Goal: Task Accomplishment & Management: Complete application form

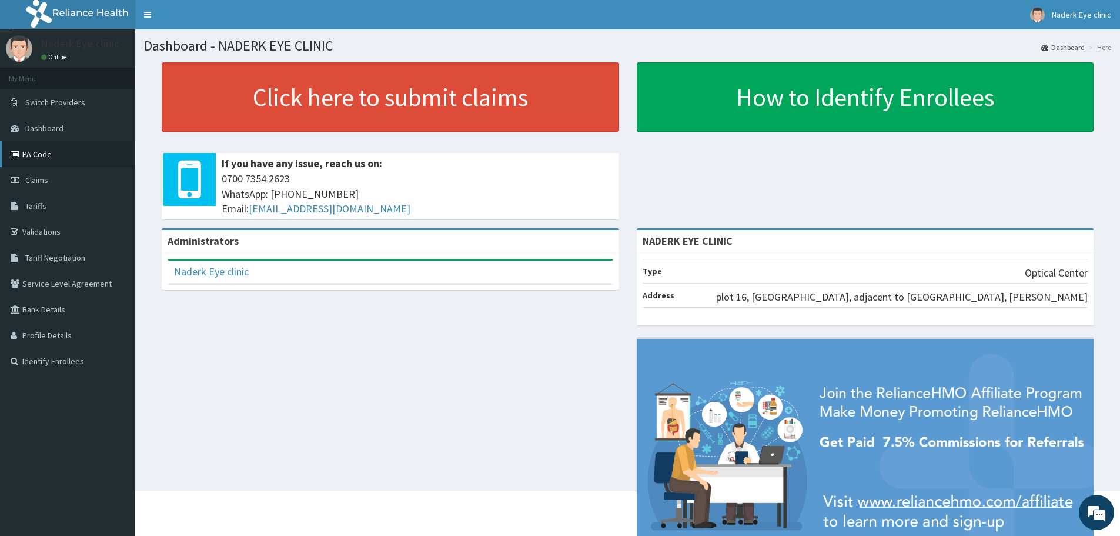
click at [66, 159] on link "PA Code" at bounding box center [67, 154] width 135 height 26
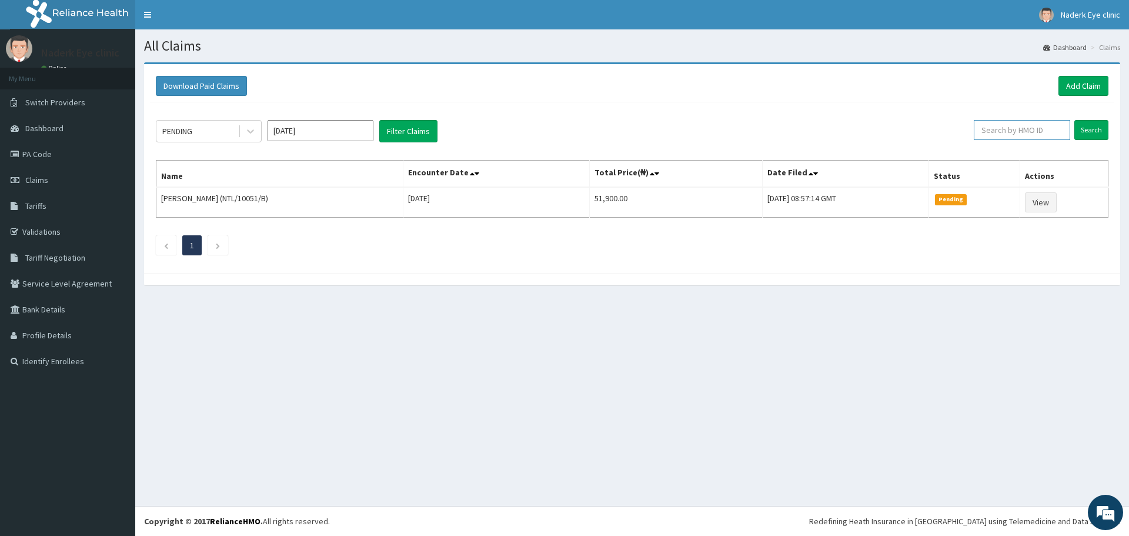
click at [1007, 126] on input "text" at bounding box center [1022, 130] width 96 height 20
type input "SBL/10027/F"
click at [1091, 131] on input "Search" at bounding box center [1091, 130] width 34 height 20
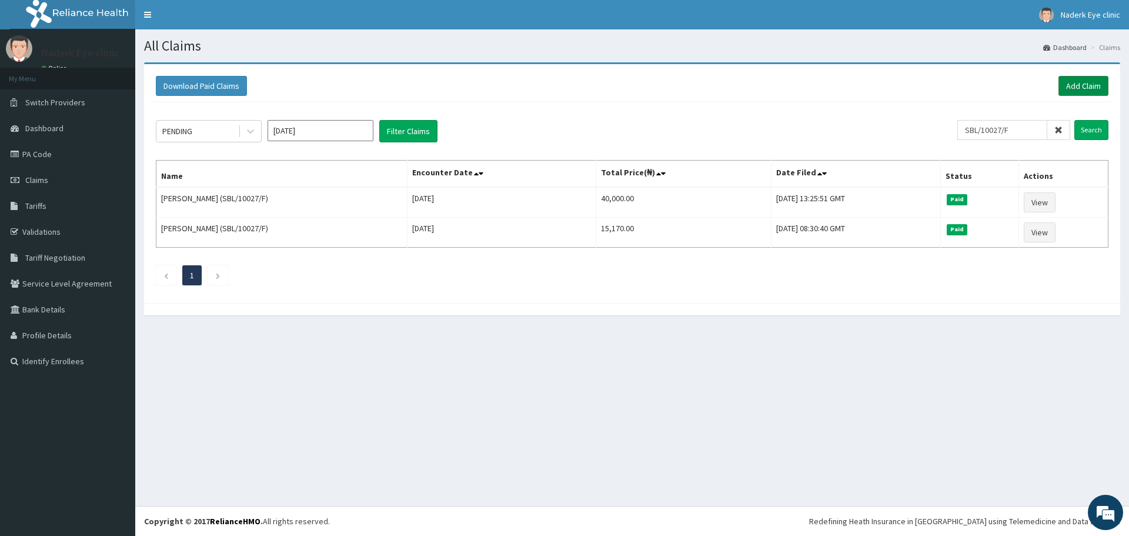
click at [1086, 86] on link "Add Claim" at bounding box center [1083, 86] width 50 height 20
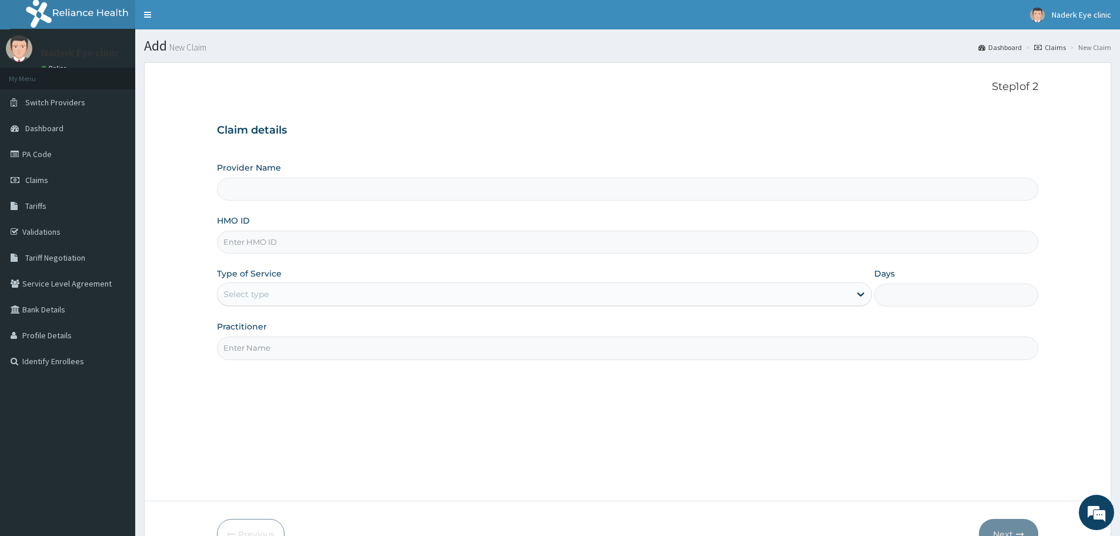
type input "NADERK EYE CLINIC"
click at [346, 240] on input "HMO ID" at bounding box center [627, 241] width 821 height 23
type input "SBL/10021/F"
click at [328, 296] on div "Select type" at bounding box center [534, 294] width 633 height 19
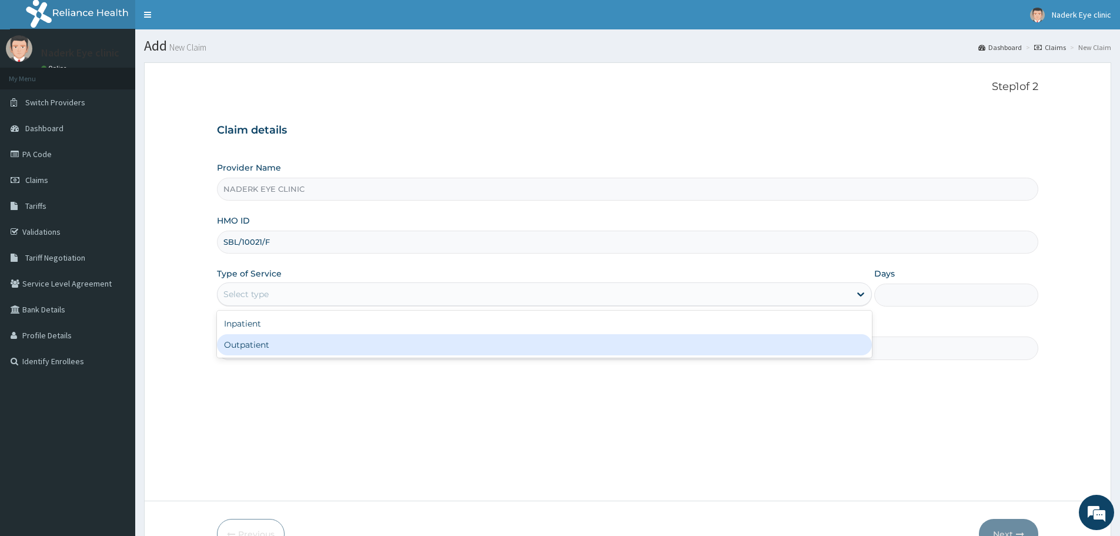
click at [318, 352] on div "Outpatient" at bounding box center [544, 344] width 655 height 21
type input "1"
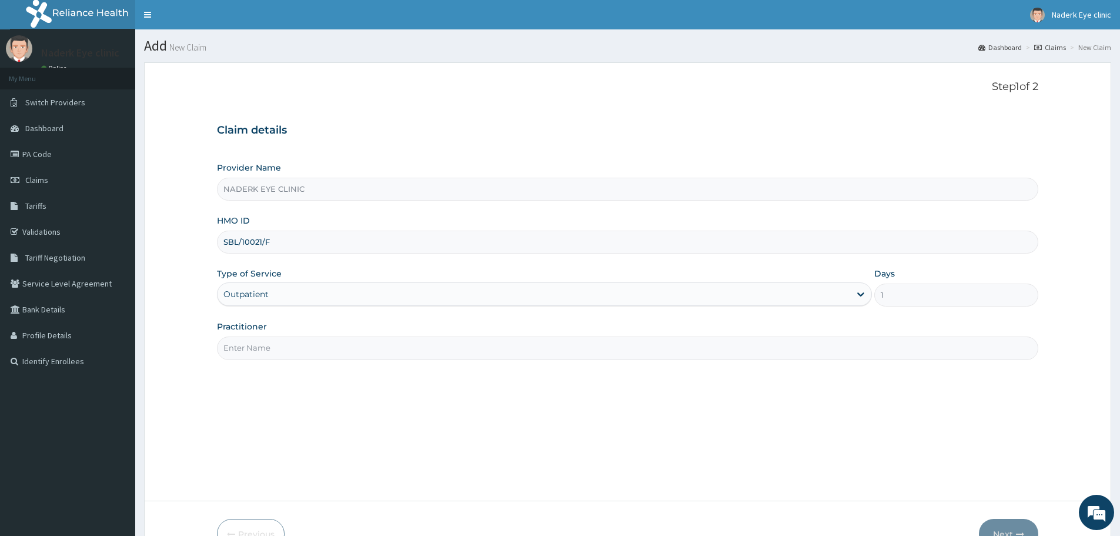
click at [318, 352] on input "Practitioner" at bounding box center [627, 347] width 821 height 23
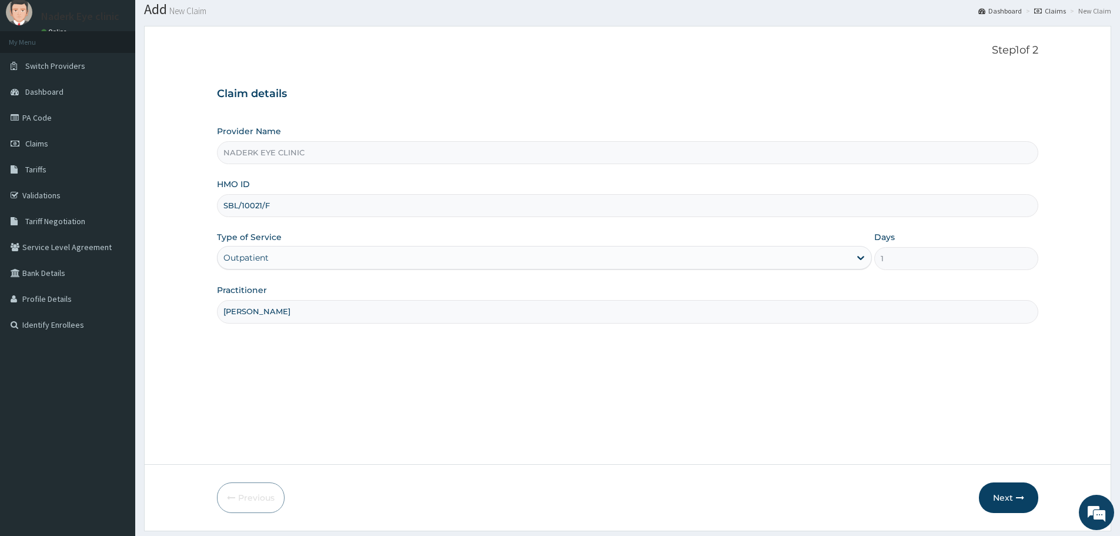
scroll to position [71, 0]
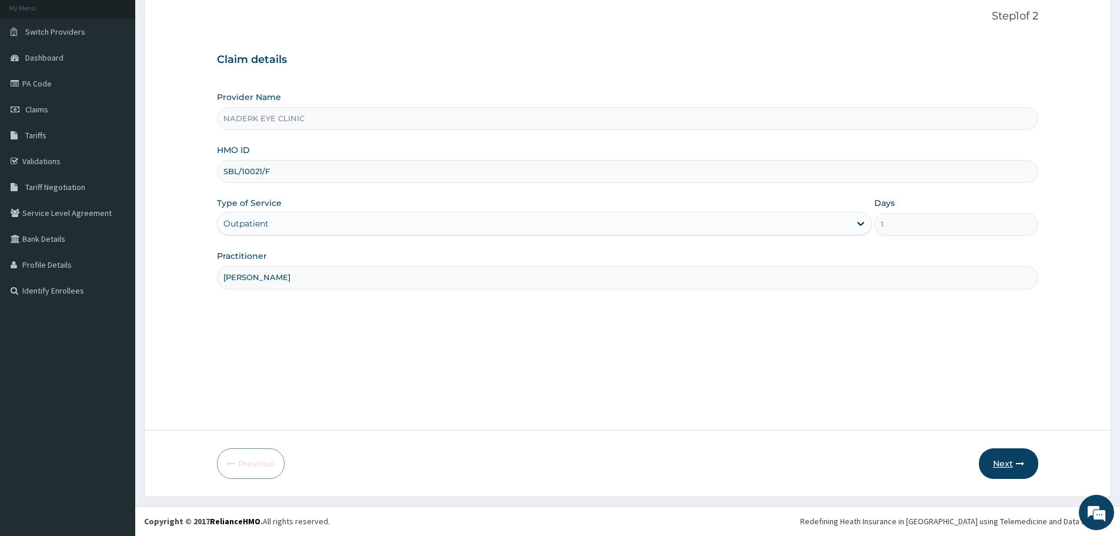
type input "Dr Egbe"
click at [1004, 457] on button "Next" at bounding box center [1008, 463] width 59 height 31
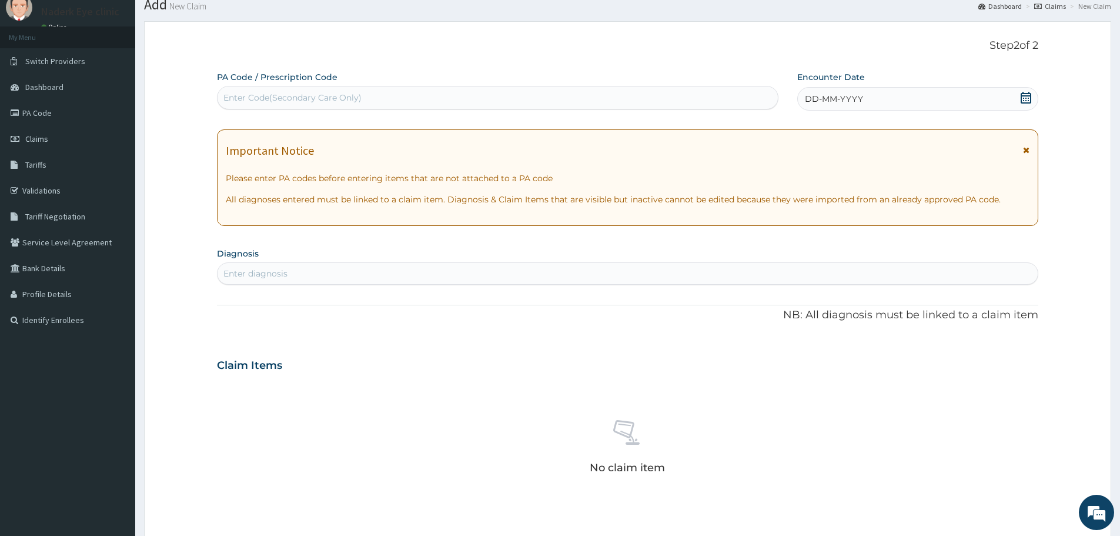
scroll to position [0, 0]
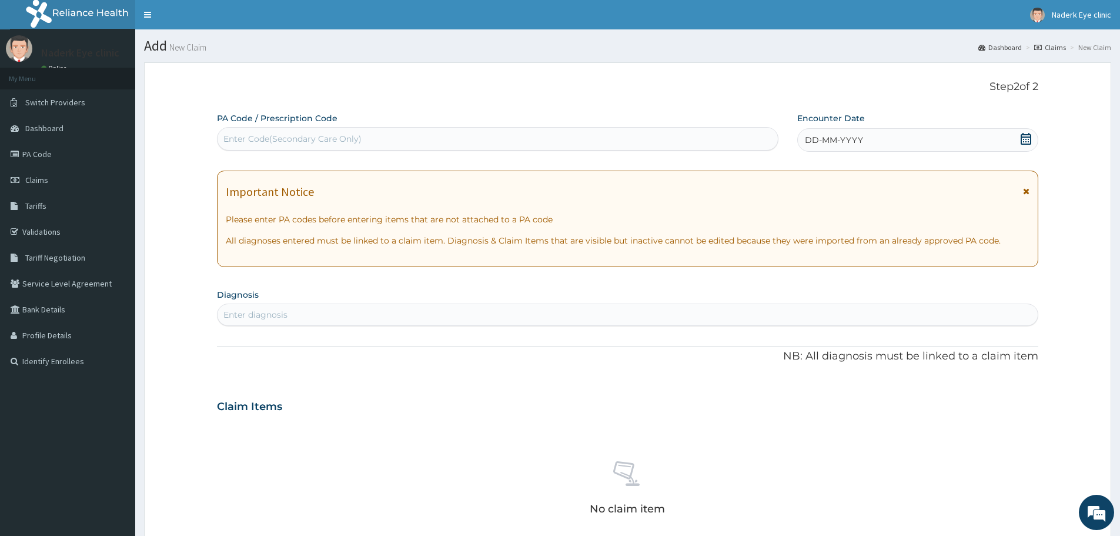
click at [826, 146] on span "DD-MM-YYYY" at bounding box center [834, 140] width 58 height 12
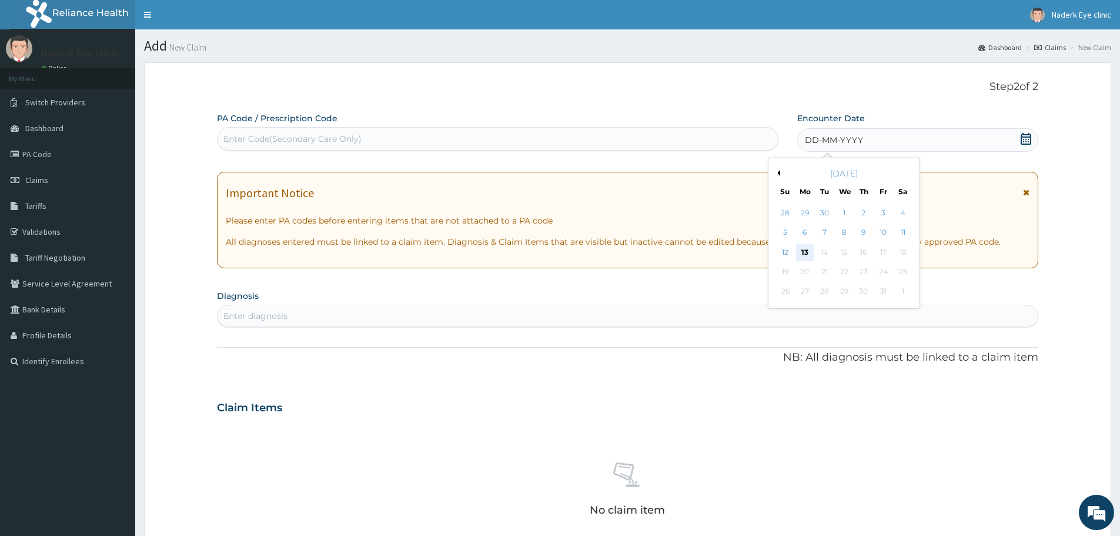
click at [807, 253] on div "13" at bounding box center [805, 252] width 18 height 18
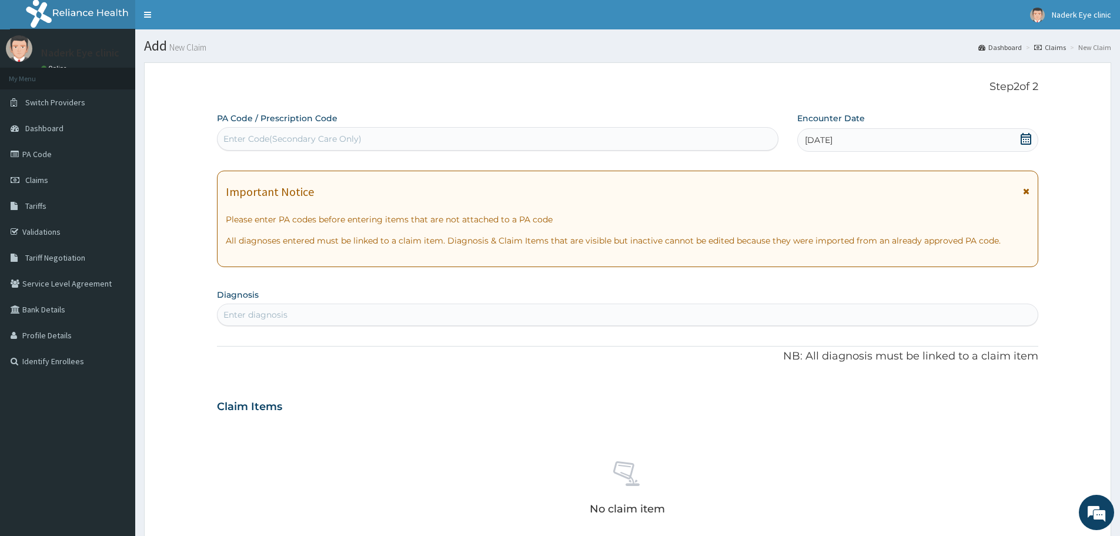
click at [366, 141] on div "Enter Code(Secondary Care Only)" at bounding box center [498, 138] width 560 height 19
type input "PA/533DBD"
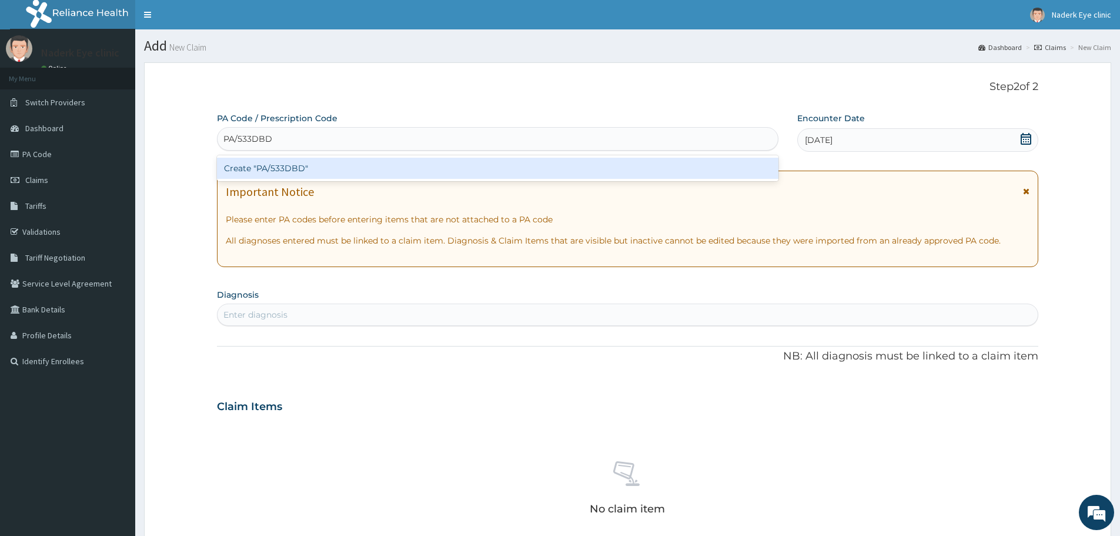
click at [372, 169] on div "Create "PA/533DBD"" at bounding box center [497, 168] width 561 height 21
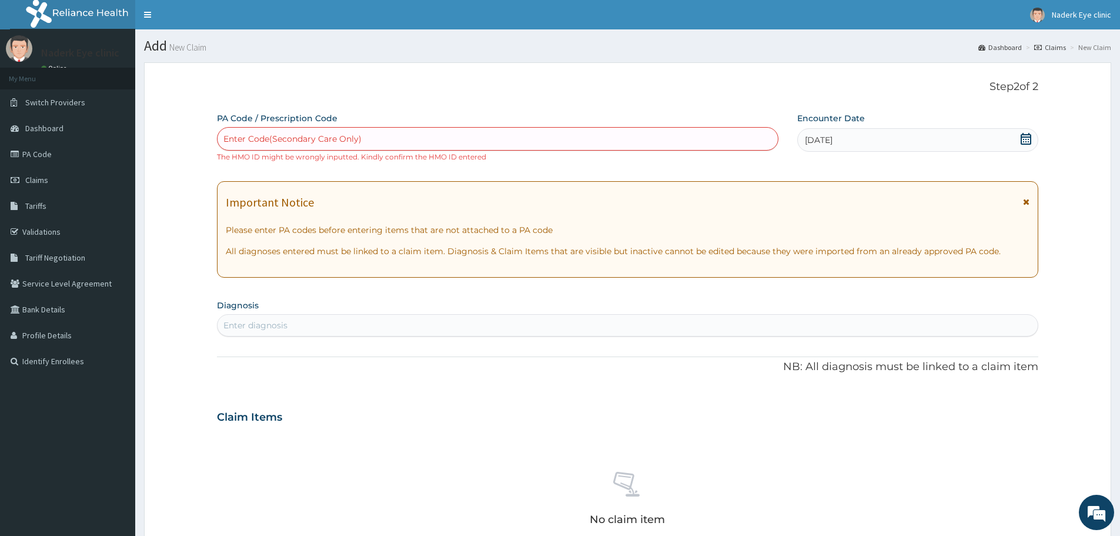
click at [350, 133] on div "Enter Code(Secondary Care Only)" at bounding box center [292, 139] width 138 height 12
click at [393, 136] on div "Enter Code(Secondary Care Only)" at bounding box center [498, 138] width 560 height 19
type input "PA/533DBD"
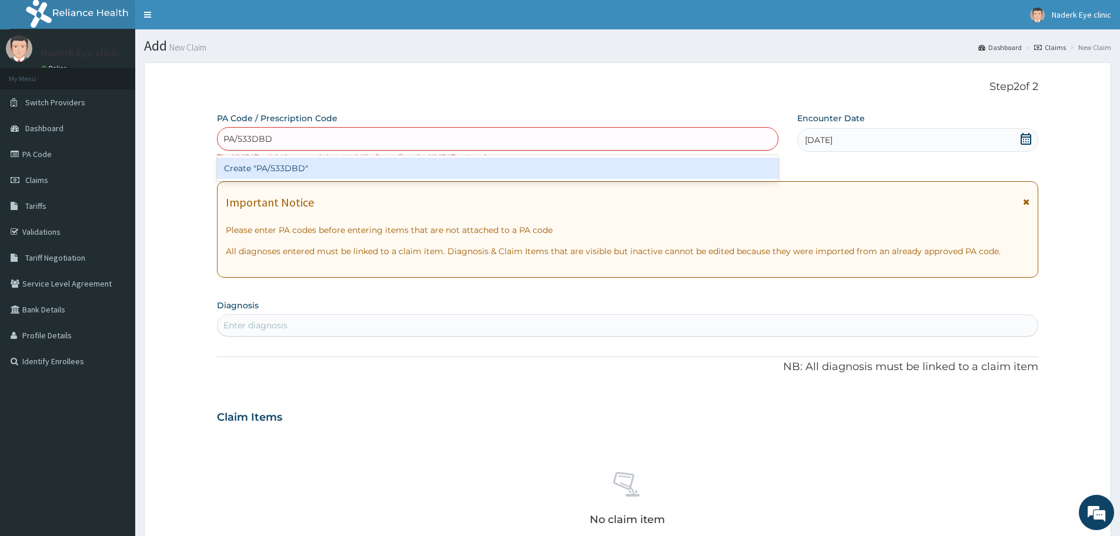
click at [339, 168] on div "Create "PA/533DBD"" at bounding box center [497, 168] width 561 height 21
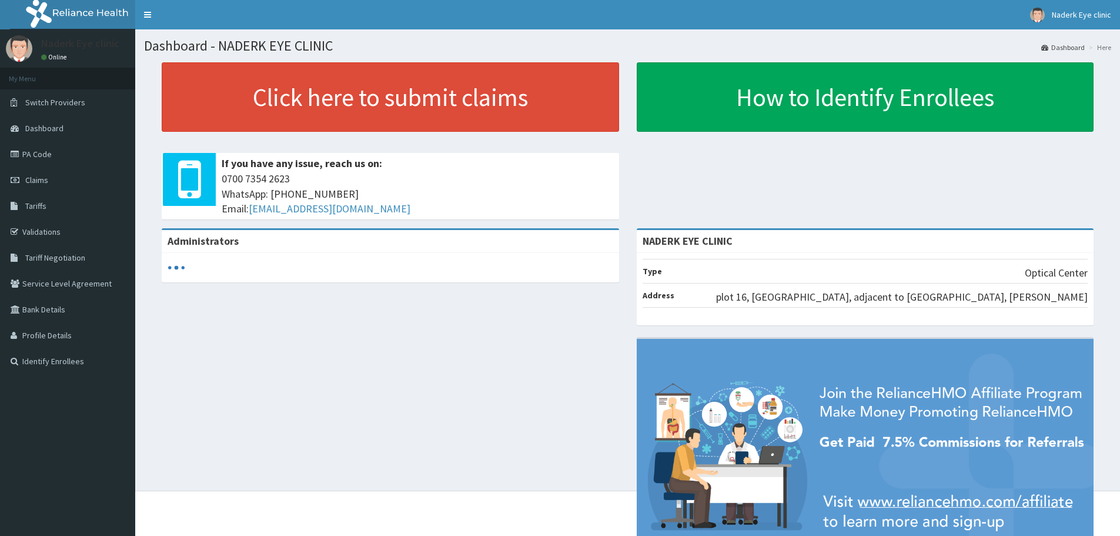
click at [86, 156] on link "PA Code" at bounding box center [67, 154] width 135 height 26
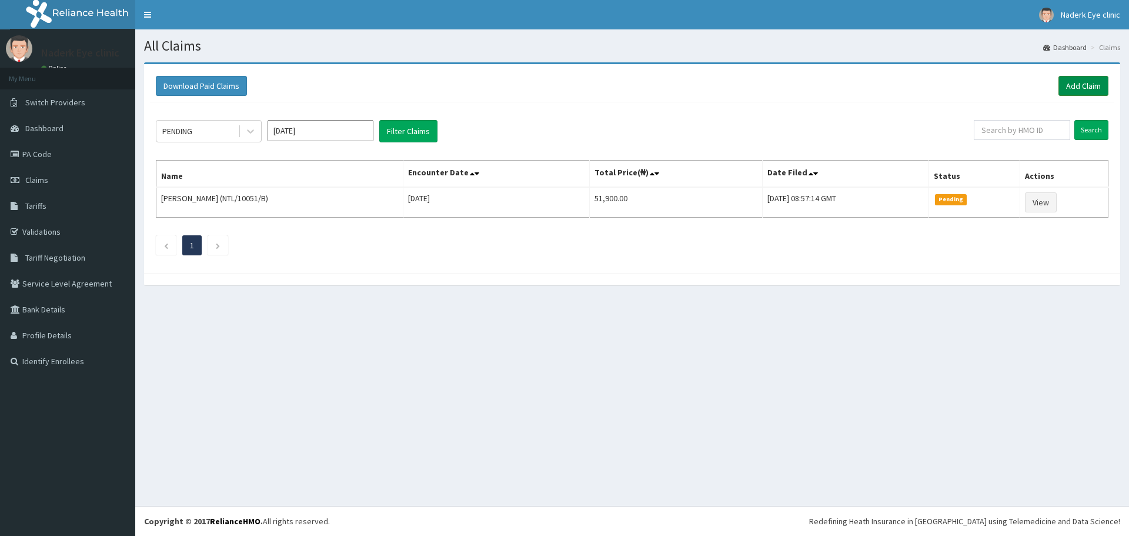
click at [1075, 88] on link "Add Claim" at bounding box center [1083, 86] width 50 height 20
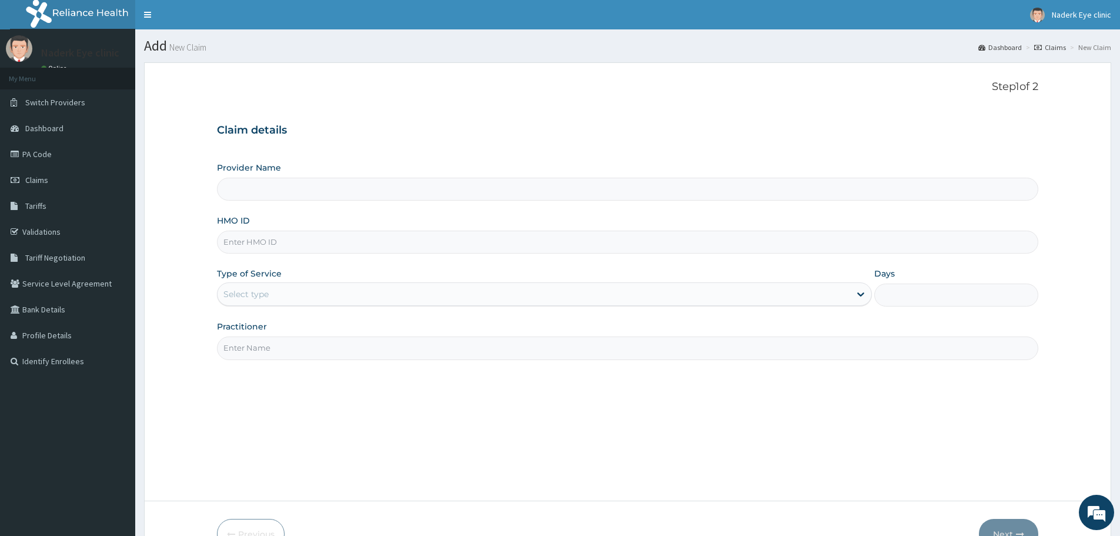
type input "NADERK EYE CLINIC"
click at [337, 248] on input "HMO ID" at bounding box center [627, 241] width 821 height 23
type input "SBL/10027/F"
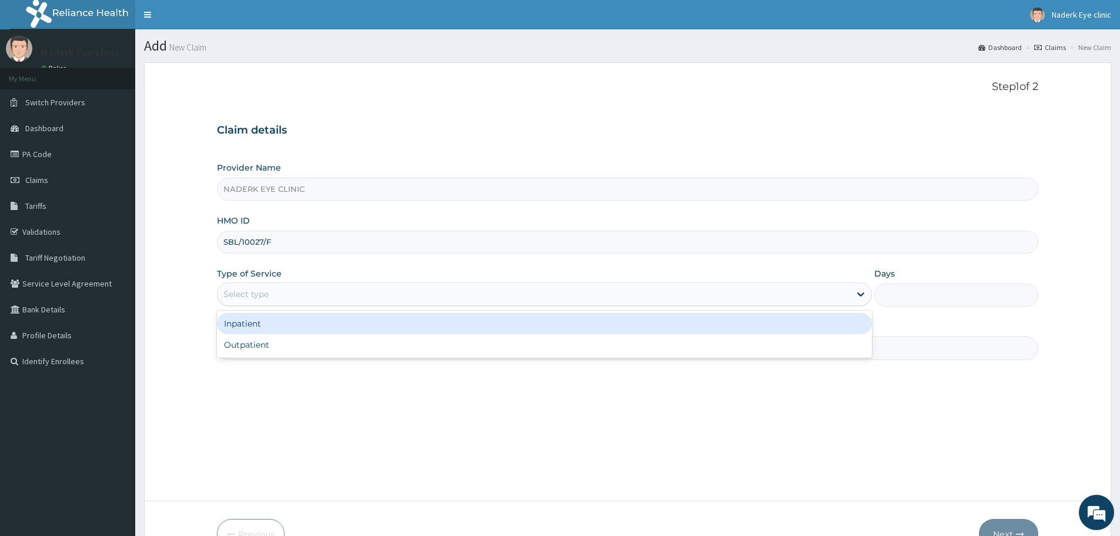
click at [350, 285] on div "Select type" at bounding box center [534, 294] width 633 height 19
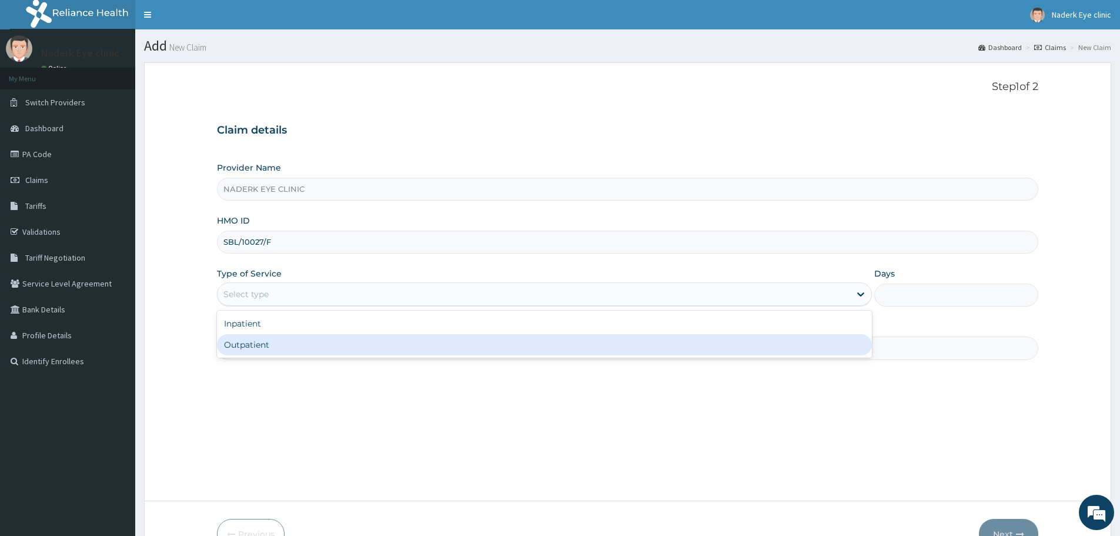
click at [350, 345] on div "Outpatient" at bounding box center [544, 344] width 655 height 21
type input "1"
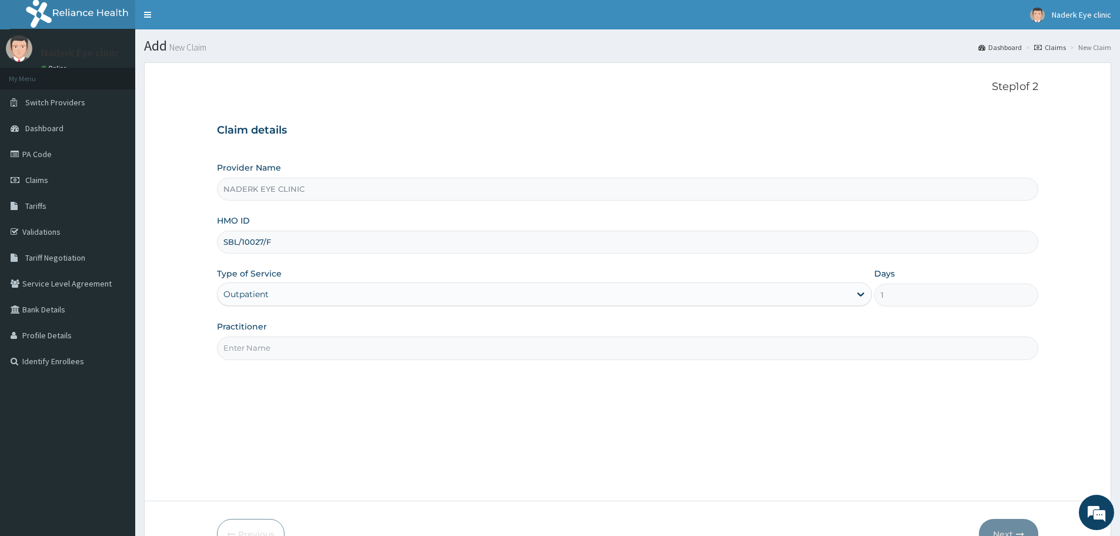
click at [320, 349] on input "Practitioner" at bounding box center [627, 347] width 821 height 23
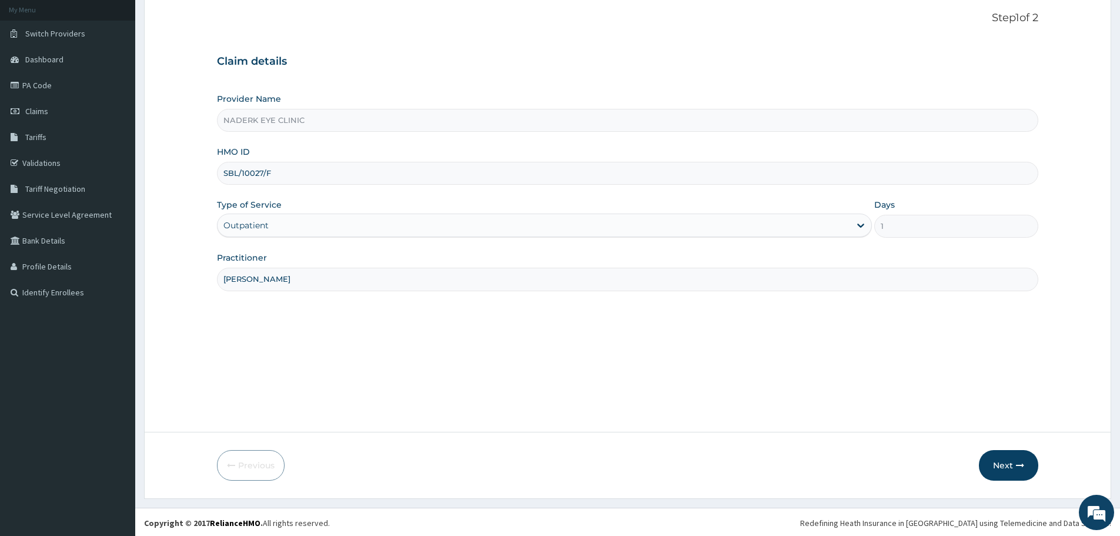
scroll to position [71, 0]
type input "Dr Egbe"
click at [1001, 465] on button "Next" at bounding box center [1008, 463] width 59 height 31
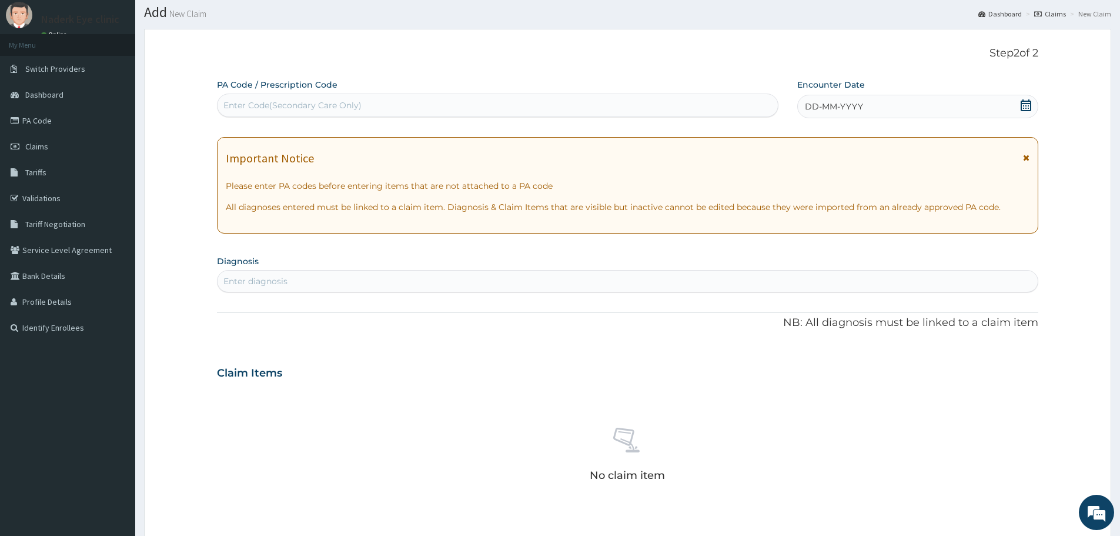
scroll to position [0, 0]
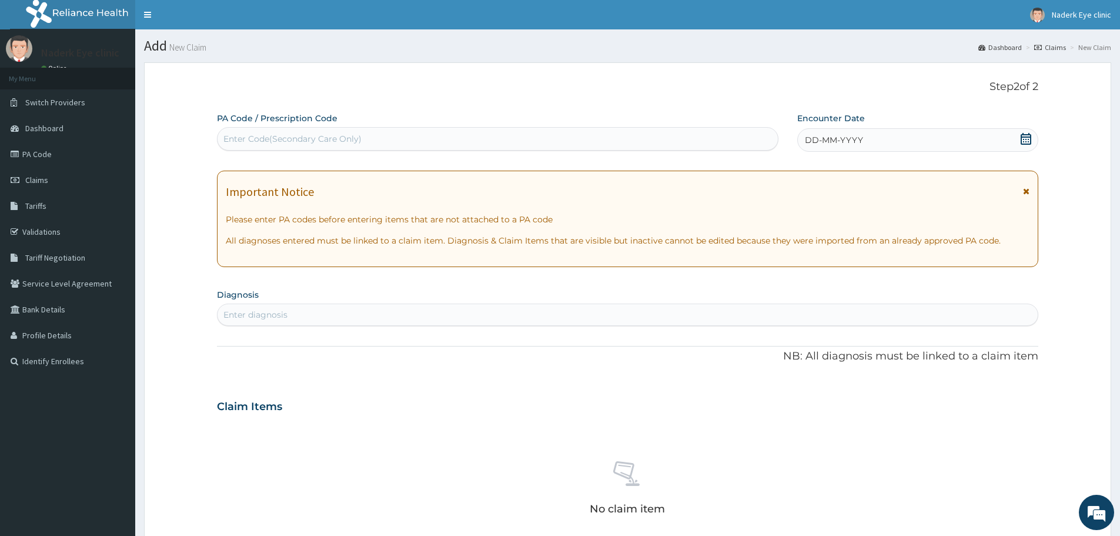
click at [825, 139] on span "DD-MM-YYYY" at bounding box center [834, 140] width 58 height 12
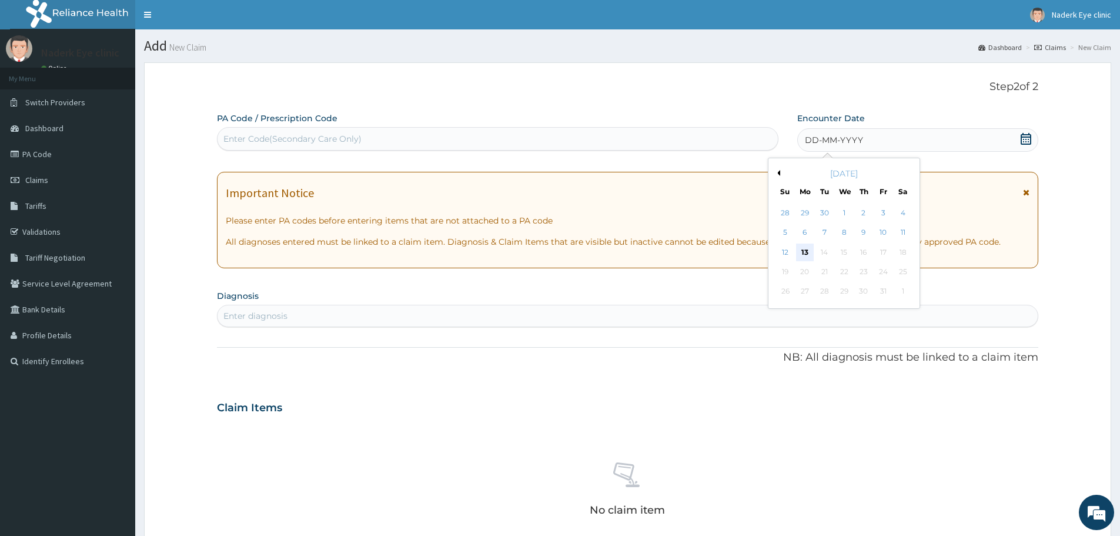
click at [802, 249] on div "13" at bounding box center [805, 252] width 18 height 18
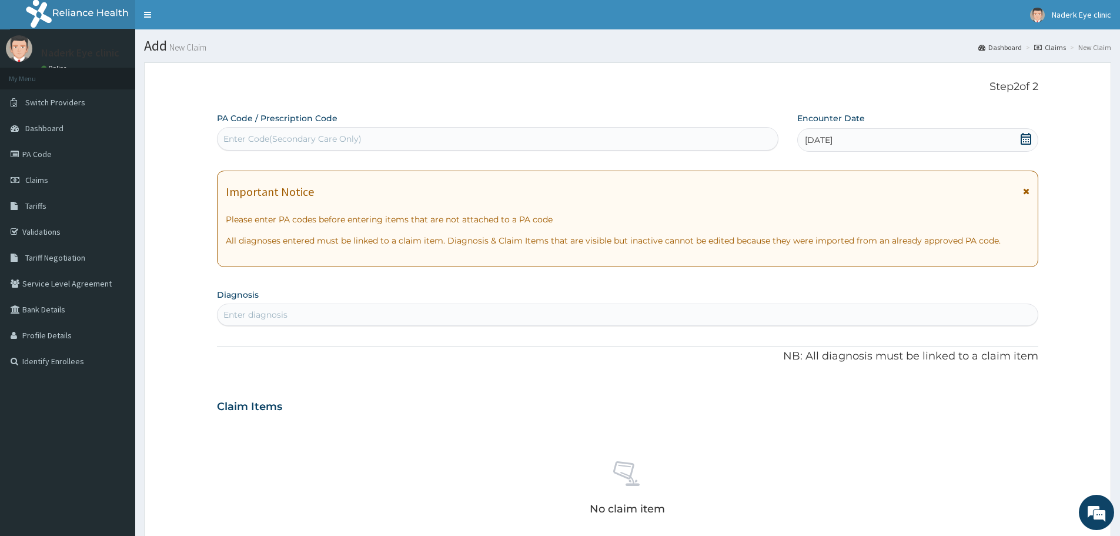
click at [306, 136] on div "Enter Code(Secondary Care Only)" at bounding box center [292, 139] width 138 height 12
type input "PA/533DBD"
click at [424, 134] on div "Enter Code(Secondary Care Only)" at bounding box center [498, 138] width 560 height 19
click at [423, 136] on div "Enter Code(Secondary Care Only)" at bounding box center [498, 138] width 560 height 19
click at [347, 142] on div "Enter Code(Secondary Care Only)" at bounding box center [292, 139] width 138 height 12
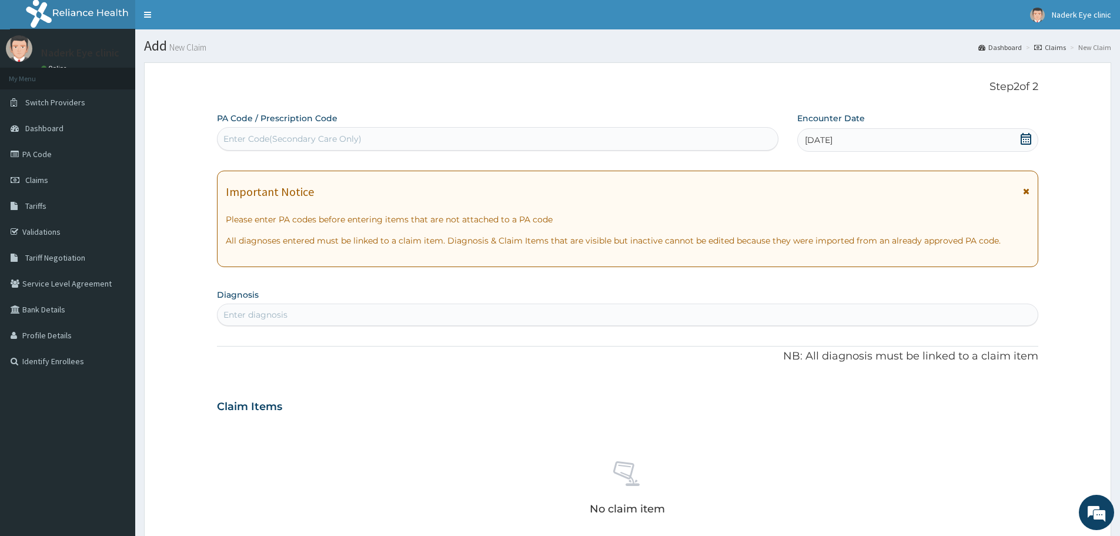
click at [295, 141] on div "Enter Code(Secondary Care Only)" at bounding box center [292, 139] width 138 height 12
type input "PA/533DBD"
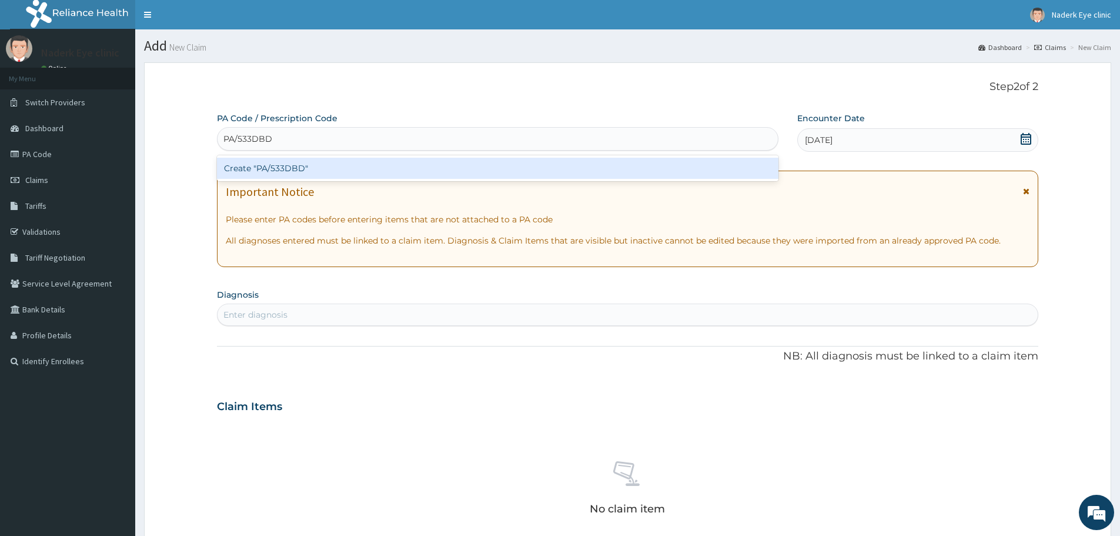
click at [299, 169] on div "Create "PA/533DBD"" at bounding box center [497, 168] width 561 height 21
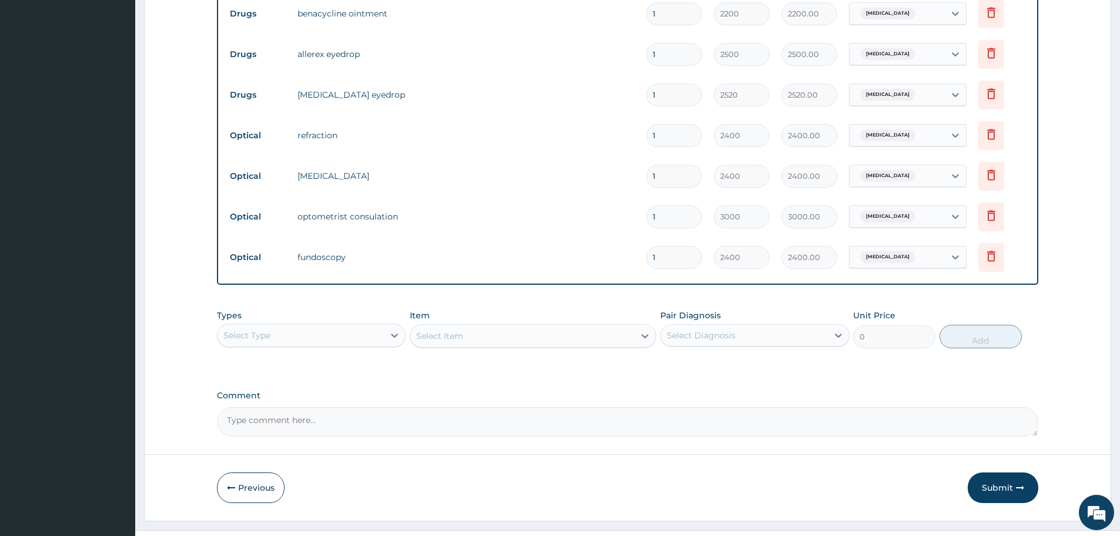
scroll to position [488, 0]
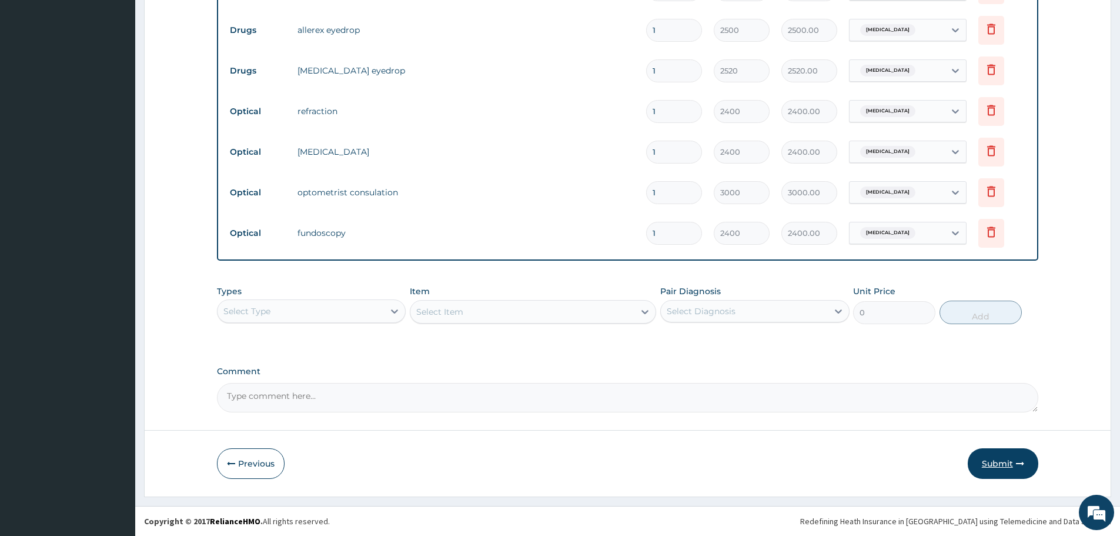
click at [1009, 466] on button "Submit" at bounding box center [1003, 463] width 71 height 31
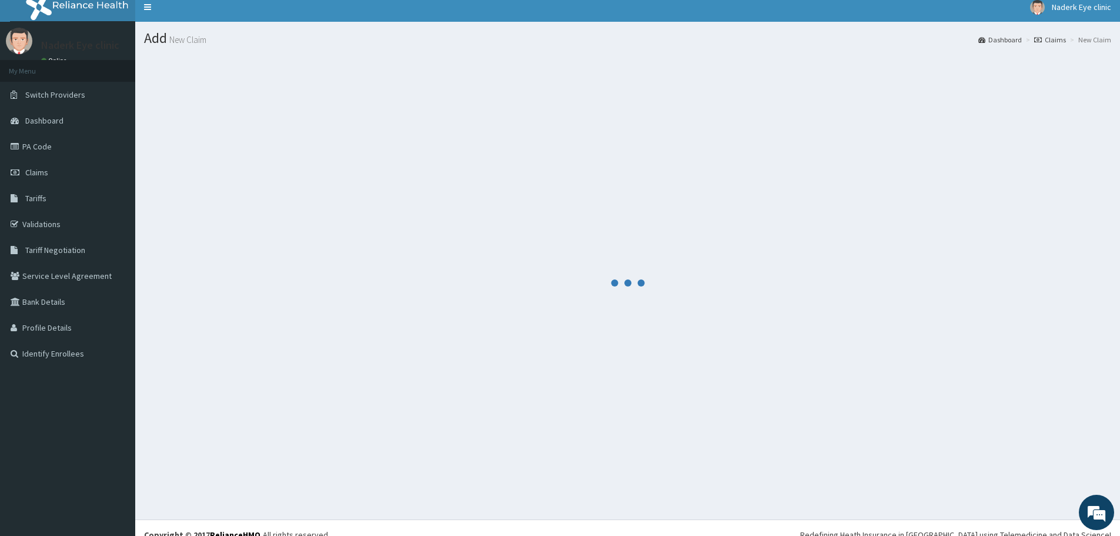
scroll to position [0, 0]
